Goal: Find specific fact: Find specific fact

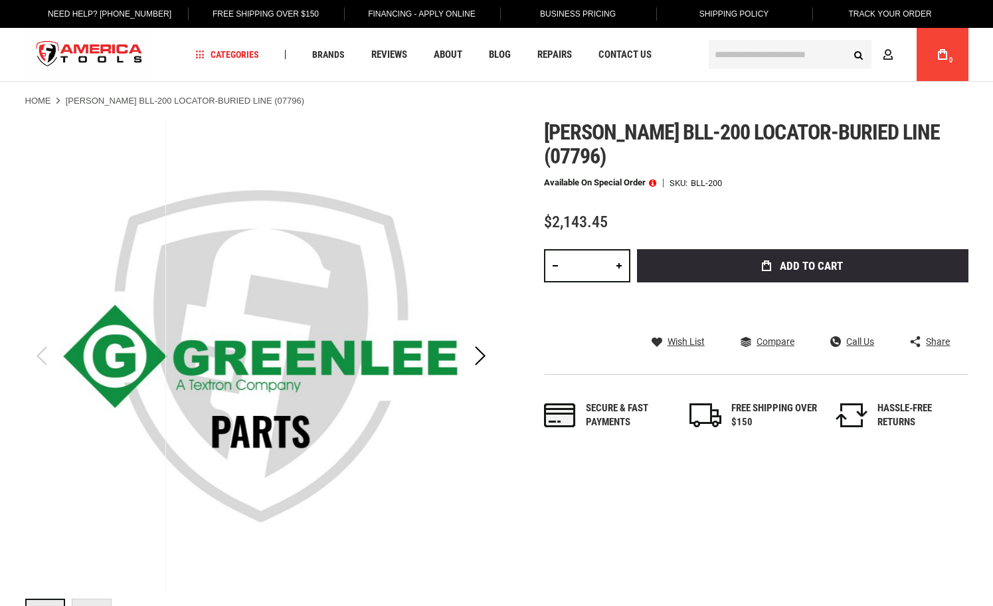
click at [582, 128] on span "[PERSON_NAME] bll-200 locator-buried line (07796)" at bounding box center [742, 144] width 397 height 49
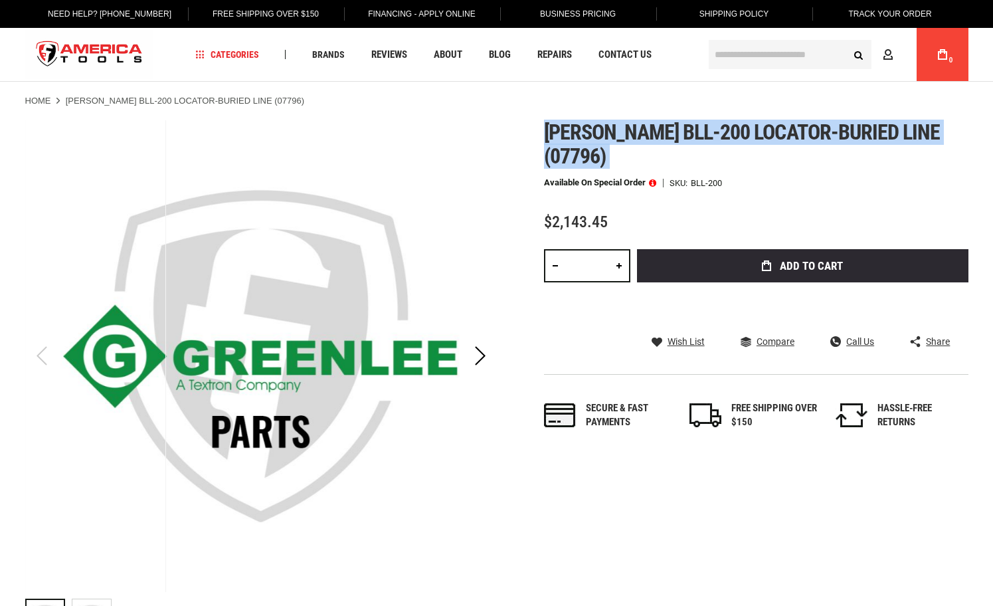
click at [582, 128] on span "[PERSON_NAME] bll-200 locator-buried line (07796)" at bounding box center [742, 144] width 397 height 49
click at [941, 126] on span "[PERSON_NAME] bll-200 locator-buried line (07796)" at bounding box center [742, 144] width 397 height 49
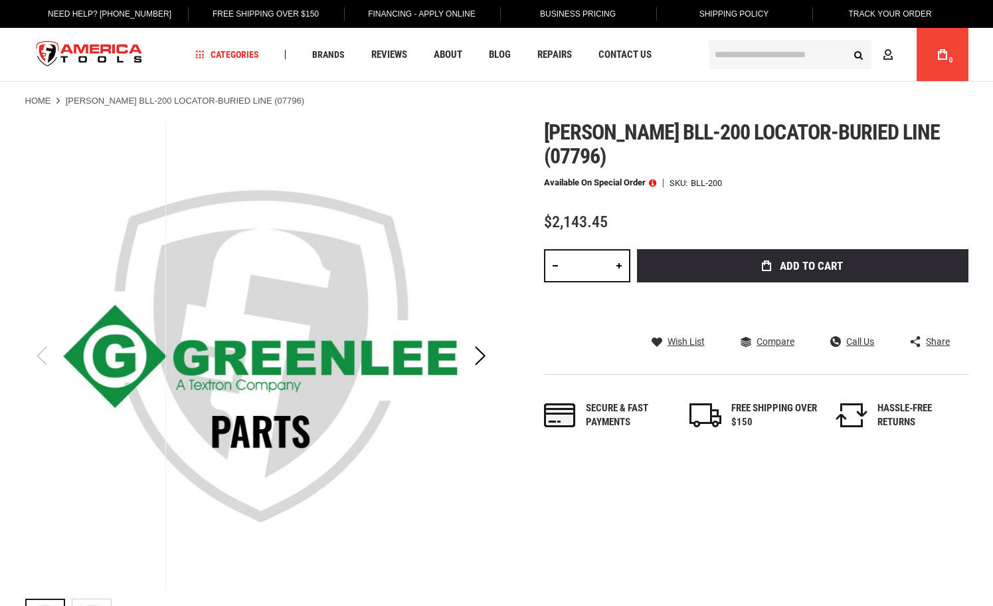
click at [923, 137] on span "[PERSON_NAME] bll-200 locator-buried line (07796)" at bounding box center [742, 144] width 397 height 49
copy span "07796"
click at [618, 130] on span "[PERSON_NAME] bll-200 locator-buried line (07796)" at bounding box center [742, 144] width 397 height 49
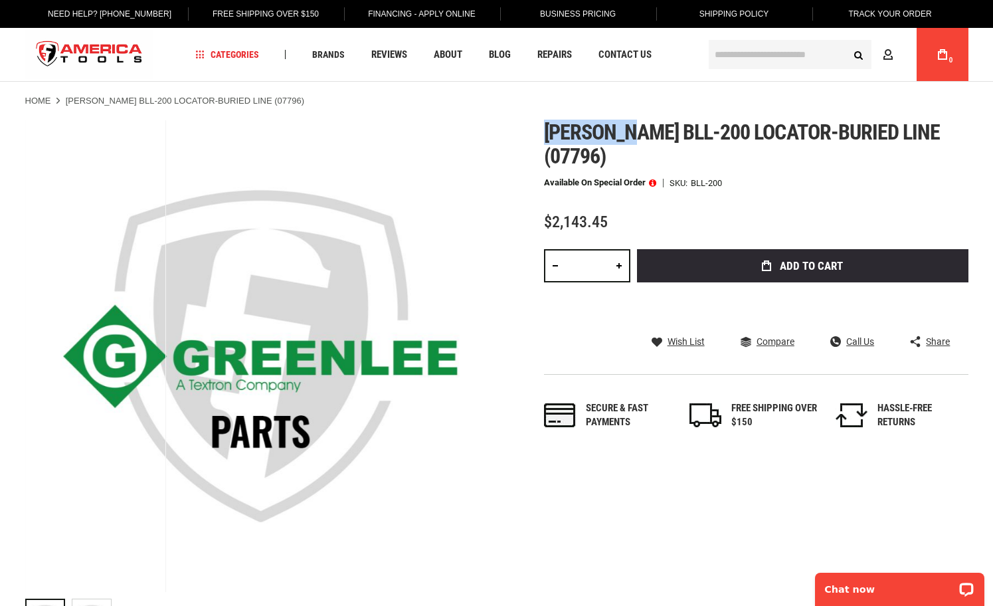
click at [618, 130] on span "[PERSON_NAME] bll-200 locator-buried line (07796)" at bounding box center [742, 144] width 397 height 49
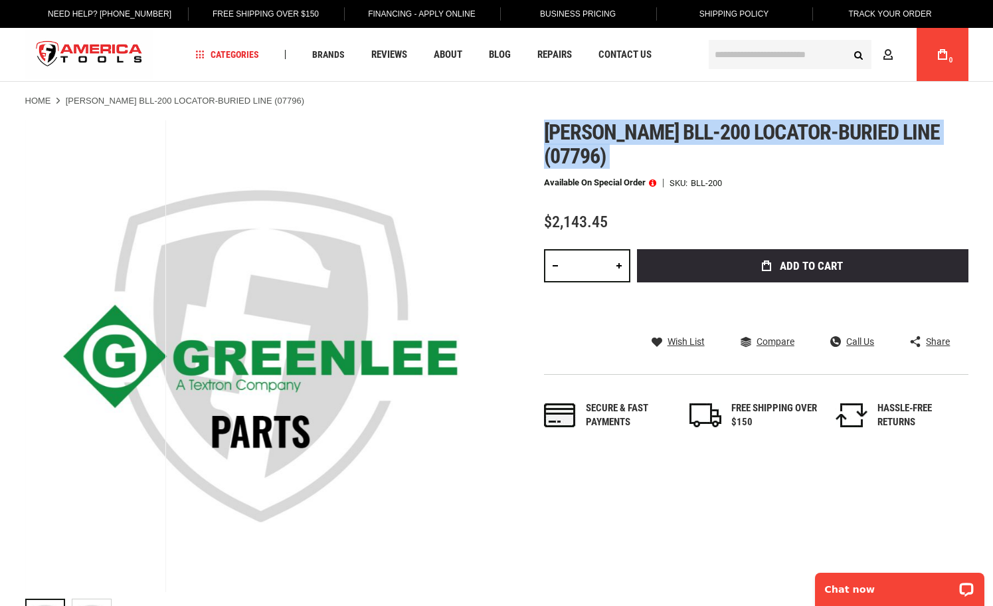
click at [618, 130] on body "The store will not work correctly in the case when cookies are disabled. Langua…" at bounding box center [496, 303] width 993 height 606
